Goal: Use online tool/utility: Utilize a website feature to perform a specific function

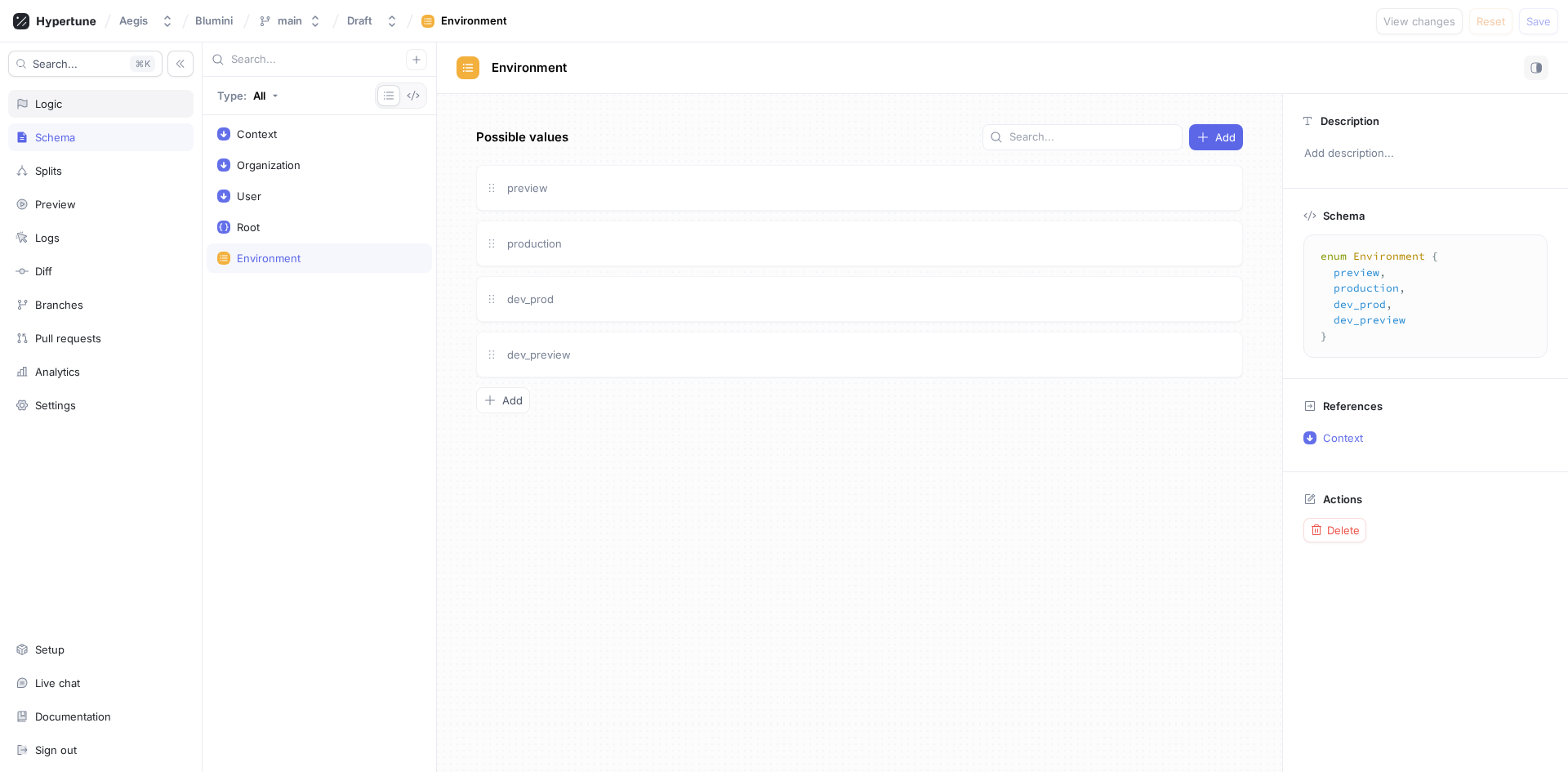
click at [127, 97] on div "Logic" at bounding box center [101, 104] width 171 height 13
type textarea "x"
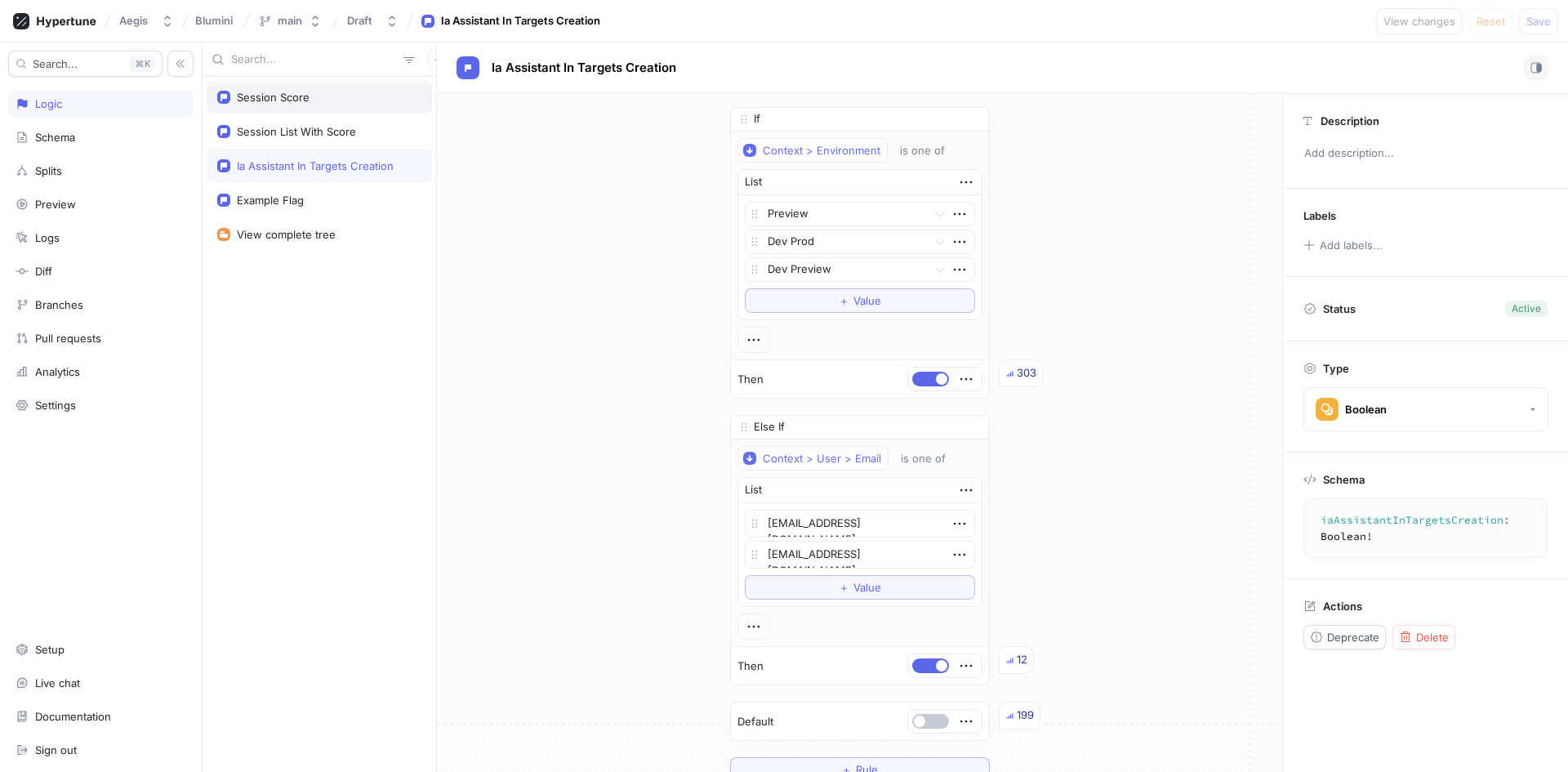
click at [318, 101] on div "Session Score" at bounding box center [319, 96] width 205 height 13
type textarea "sessionScore: Boolean!"
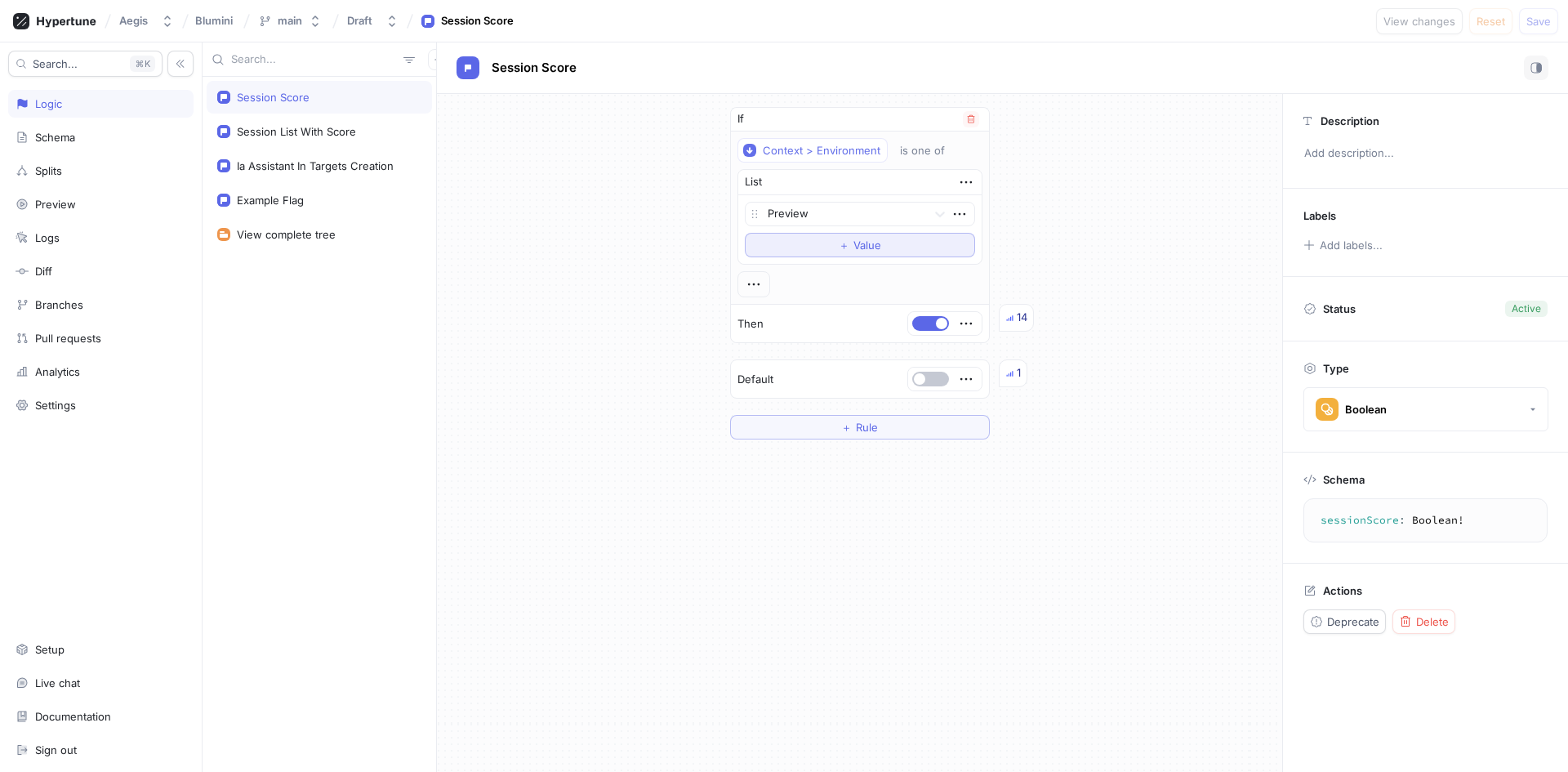
click at [860, 247] on span "Value" at bounding box center [867, 244] width 27 height 10
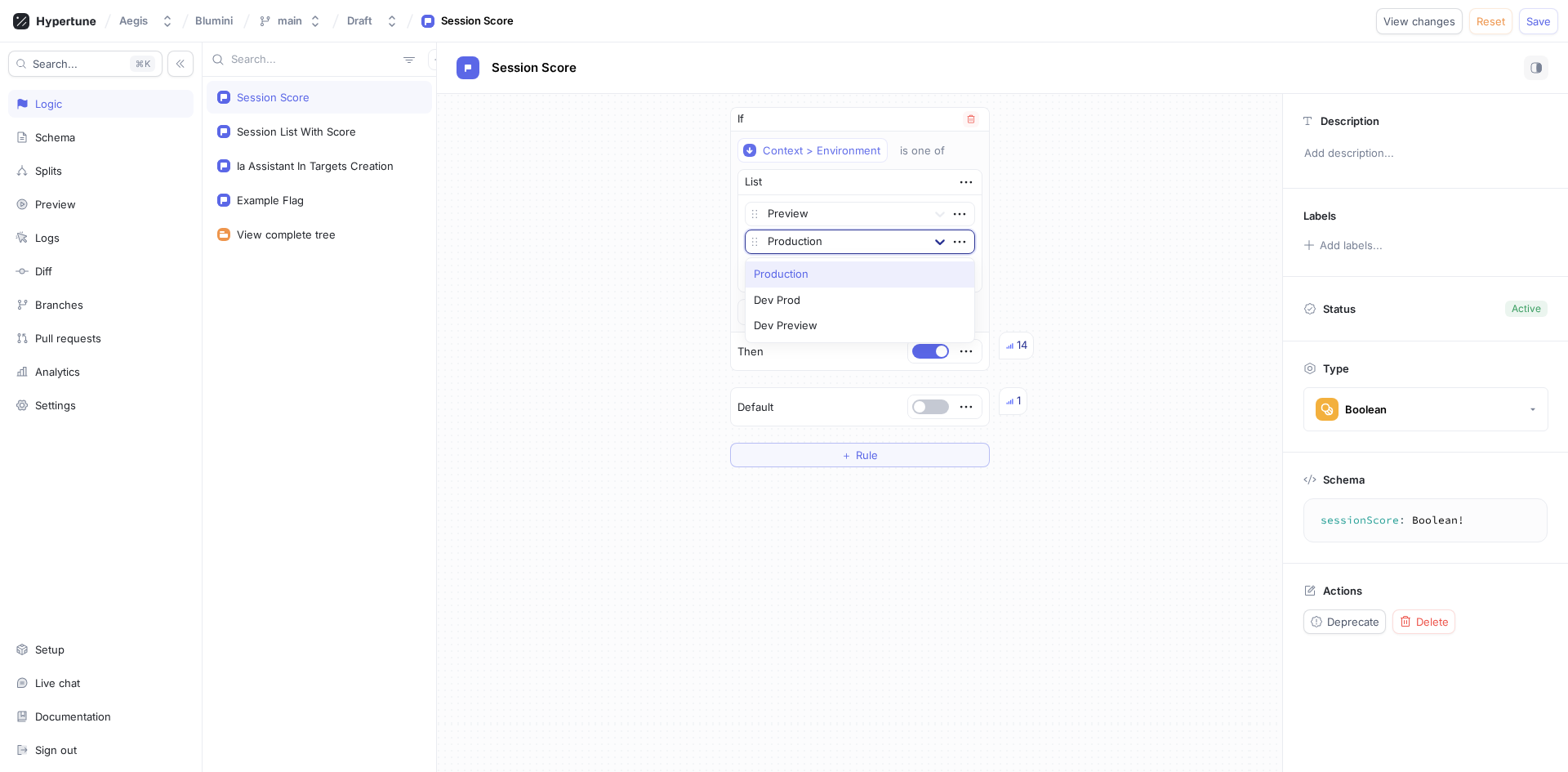
click at [948, 243] on div at bounding box center [939, 241] width 29 height 29
drag, startPoint x: 877, startPoint y: 302, endPoint x: 879, endPoint y: 290, distance: 12.2
click at [876, 302] on div "Dev Prod" at bounding box center [860, 301] width 228 height 27
click at [946, 267] on button "＋ Value" at bounding box center [860, 273] width 230 height 25
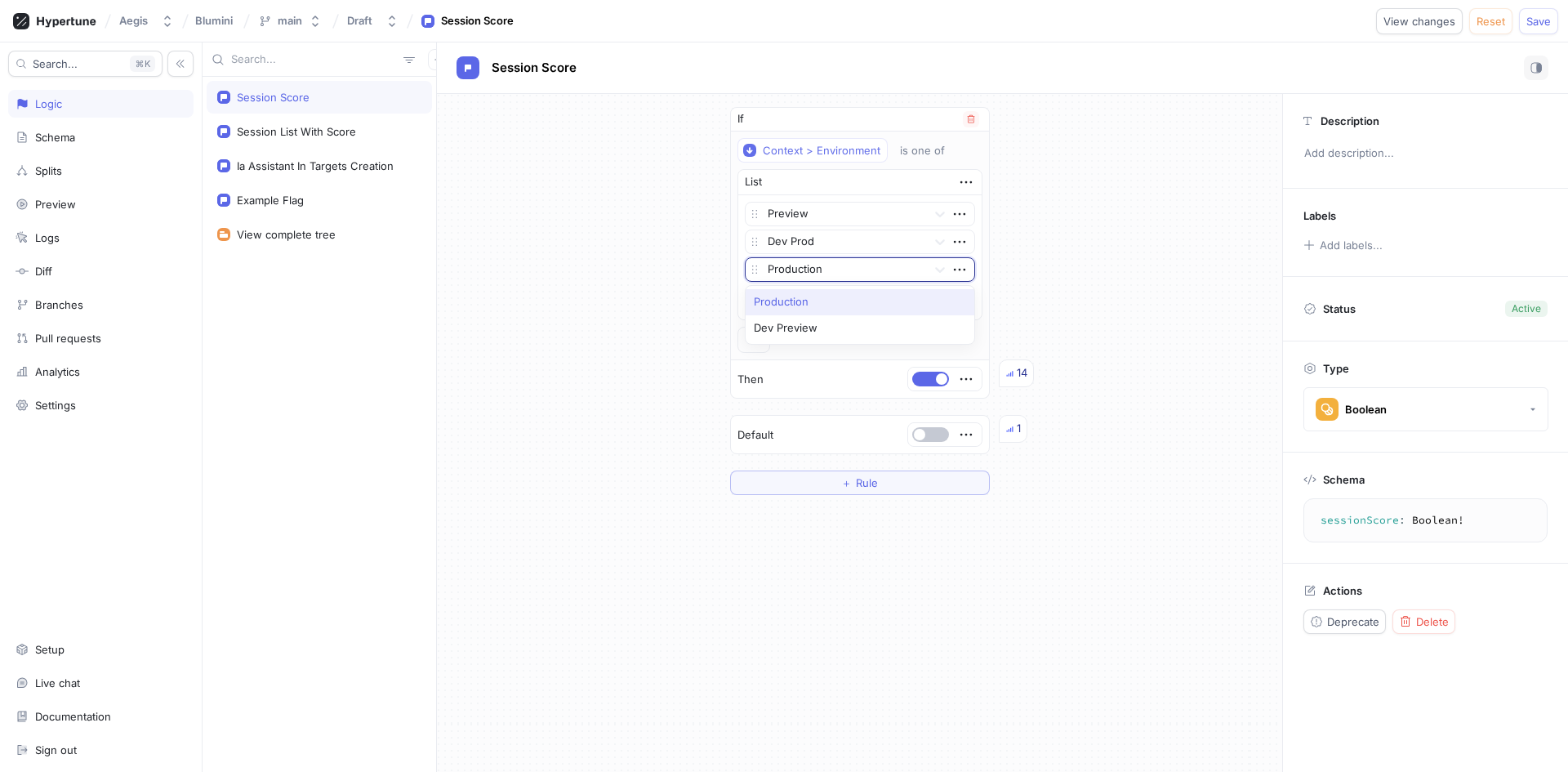
click at [921, 272] on div "Production" at bounding box center [835, 270] width 180 height 23
click at [887, 328] on div "Dev Preview" at bounding box center [860, 328] width 228 height 27
click at [1530, 18] on span "Save" at bounding box center [1539, 20] width 25 height 10
